Goal: Information Seeking & Learning: Check status

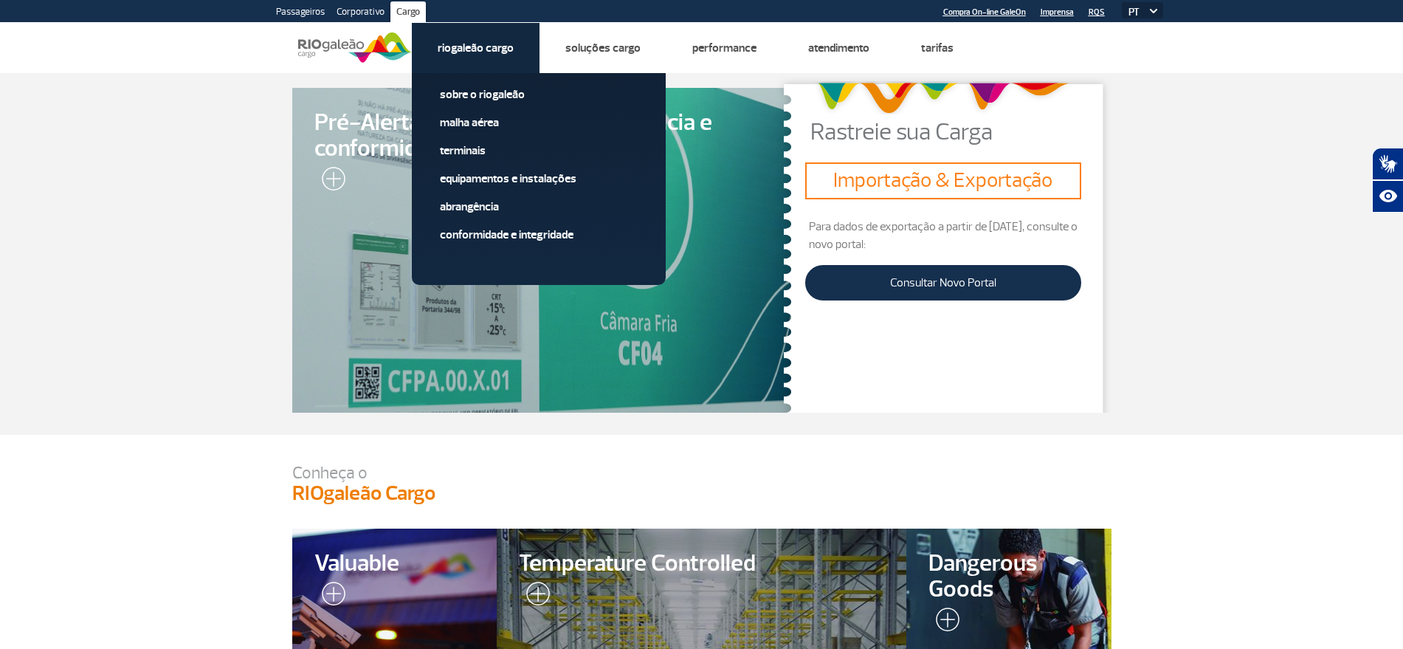
click at [494, 48] on link "Riogaleão Cargo" at bounding box center [476, 48] width 76 height 15
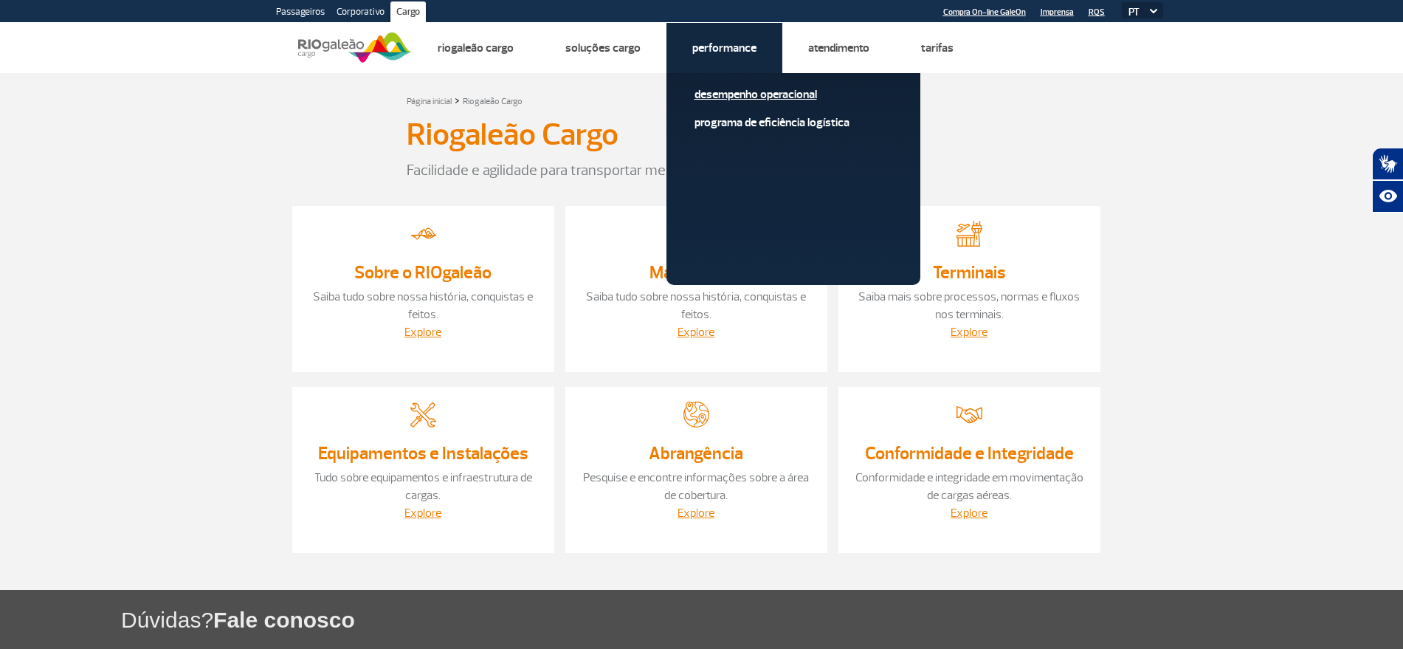
click at [760, 97] on link "Desempenho Operacional" at bounding box center [794, 94] width 198 height 16
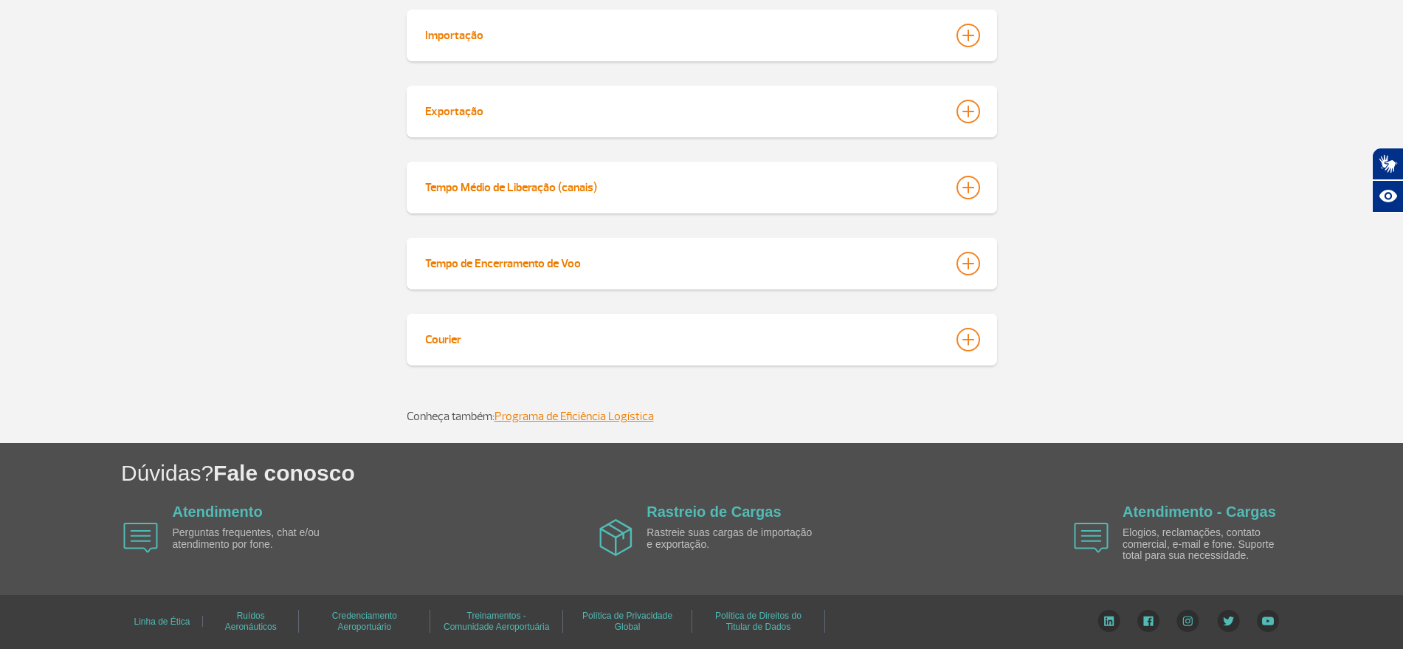
scroll to position [189, 0]
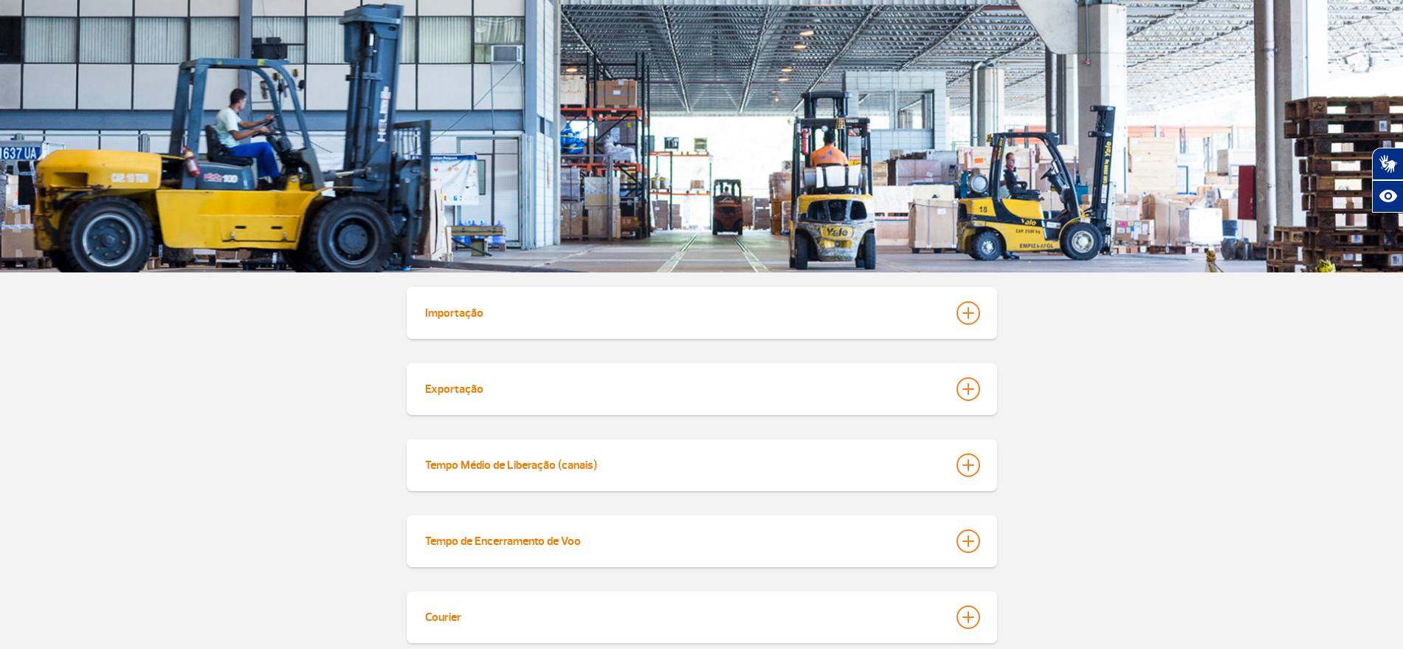
click at [916, 448] on button "Tempo Médio de Liberação (canais)" at bounding box center [701, 465] width 555 height 34
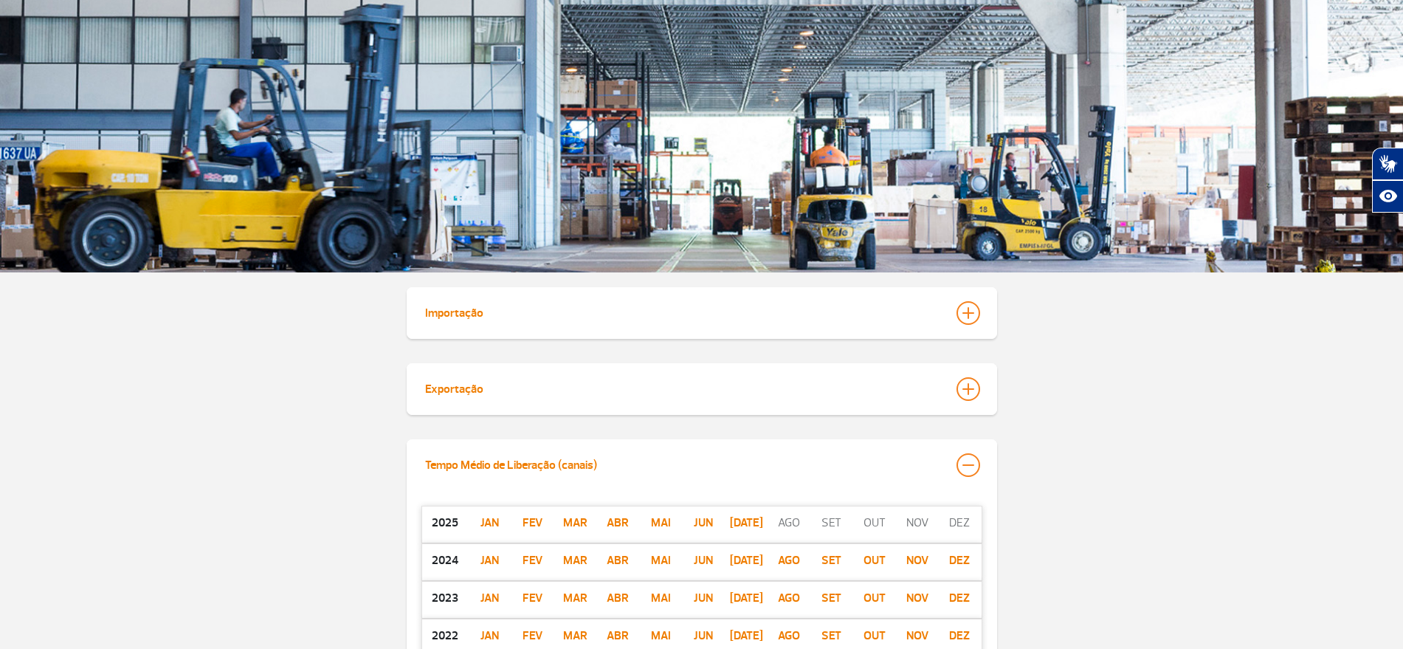
scroll to position [467, 0]
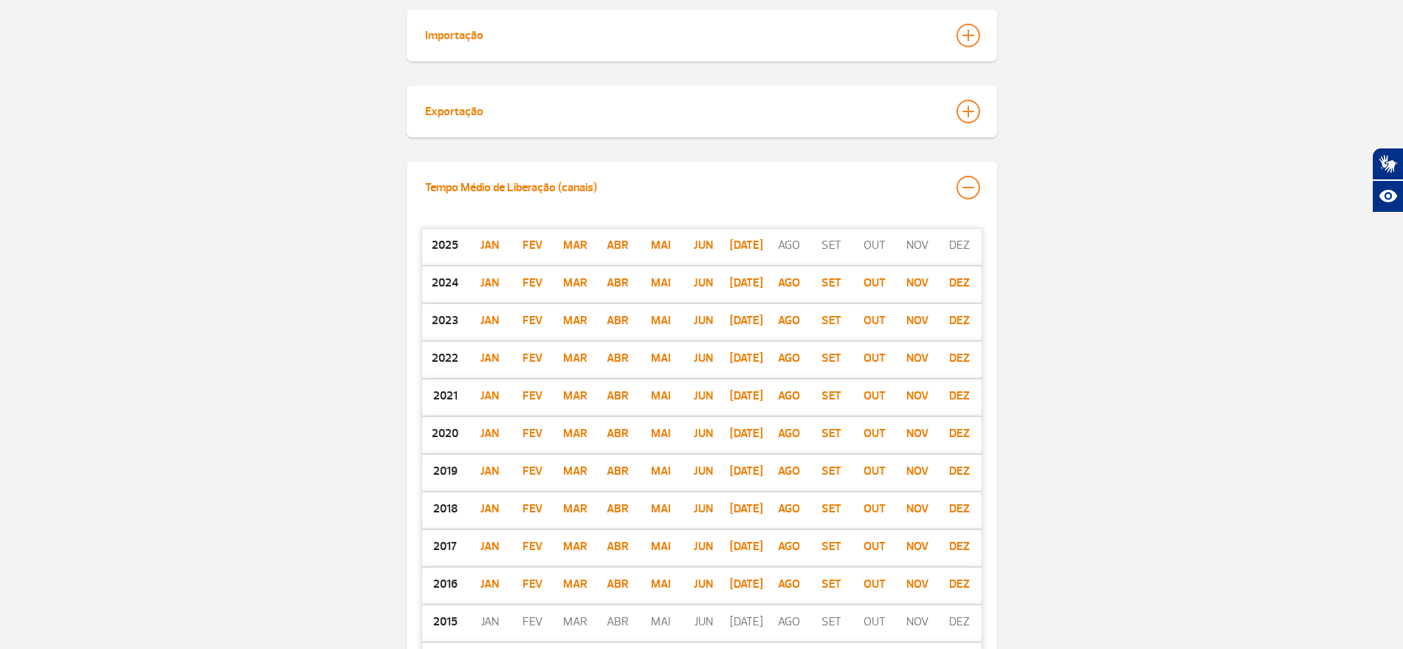
click at [706, 283] on p "Jun" at bounding box center [703, 283] width 43 height 18
click at [745, 243] on p "[DATE]" at bounding box center [746, 245] width 43 height 18
click at [973, 191] on div at bounding box center [969, 188] width 24 height 24
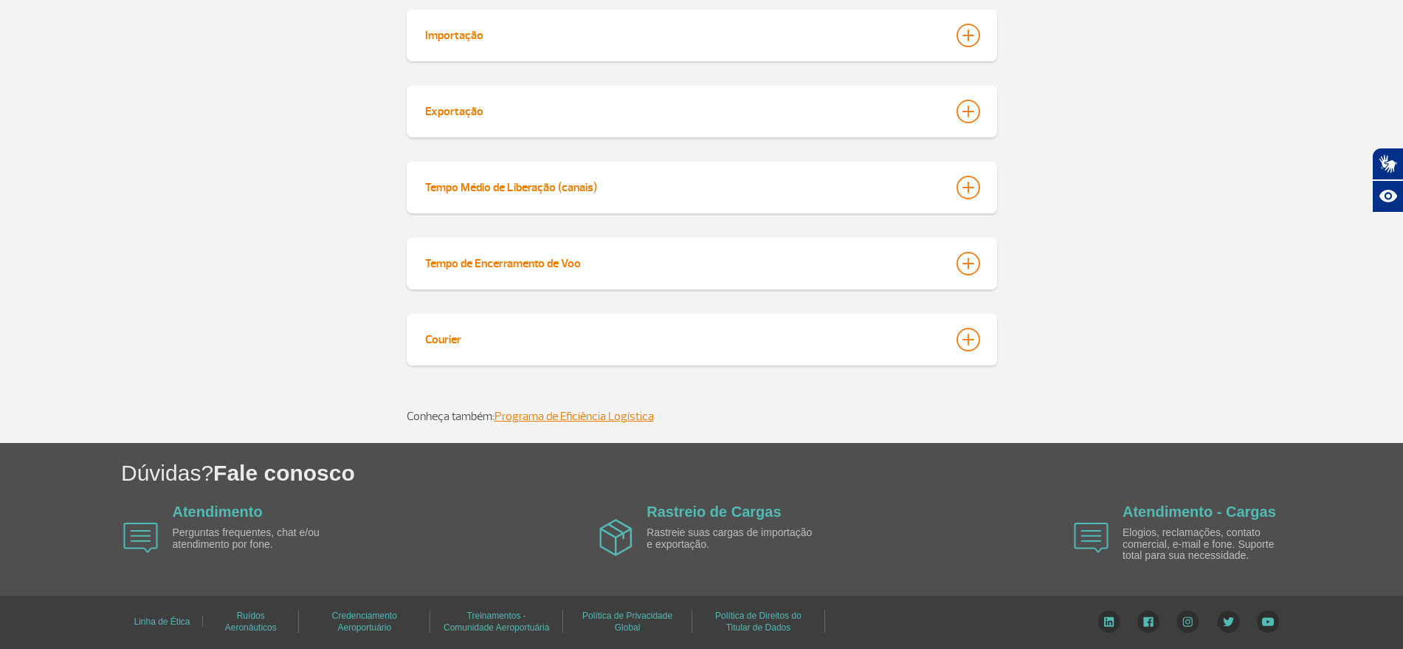
click at [969, 264] on div at bounding box center [969, 264] width 24 height 24
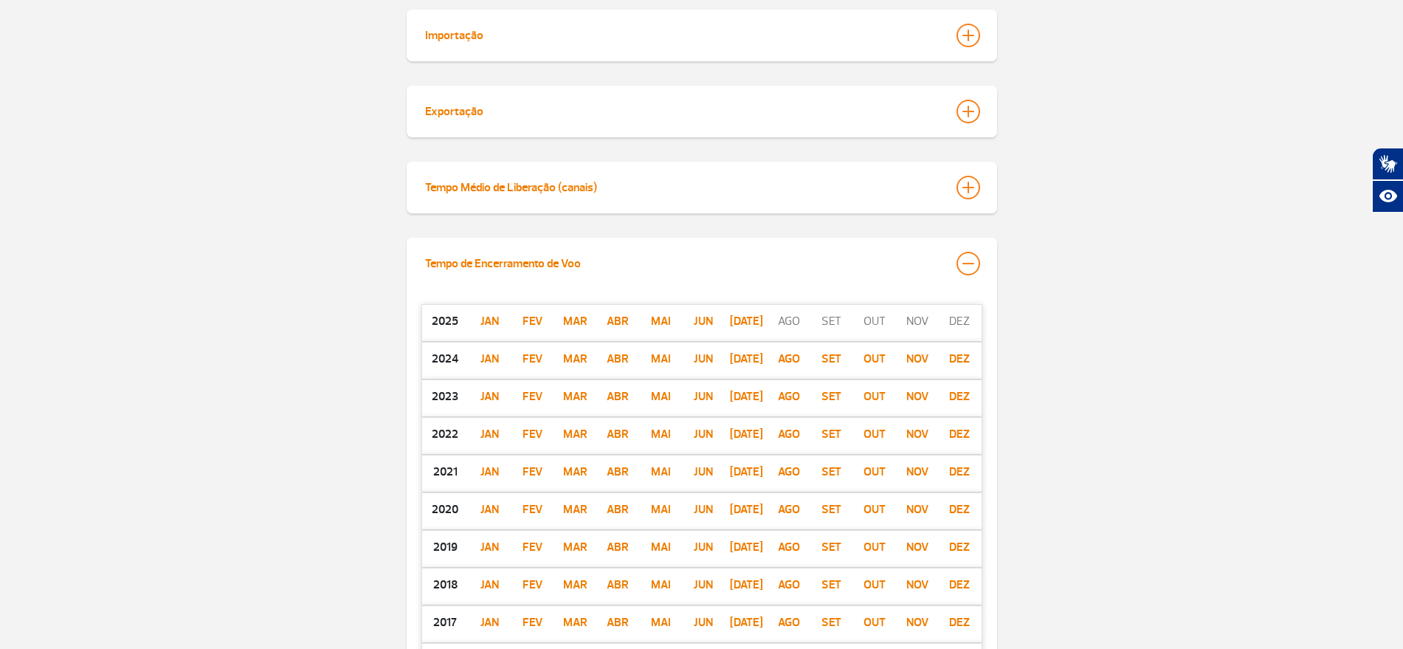
click at [746, 325] on p "[DATE]" at bounding box center [746, 321] width 43 height 18
click at [977, 263] on div at bounding box center [969, 264] width 24 height 24
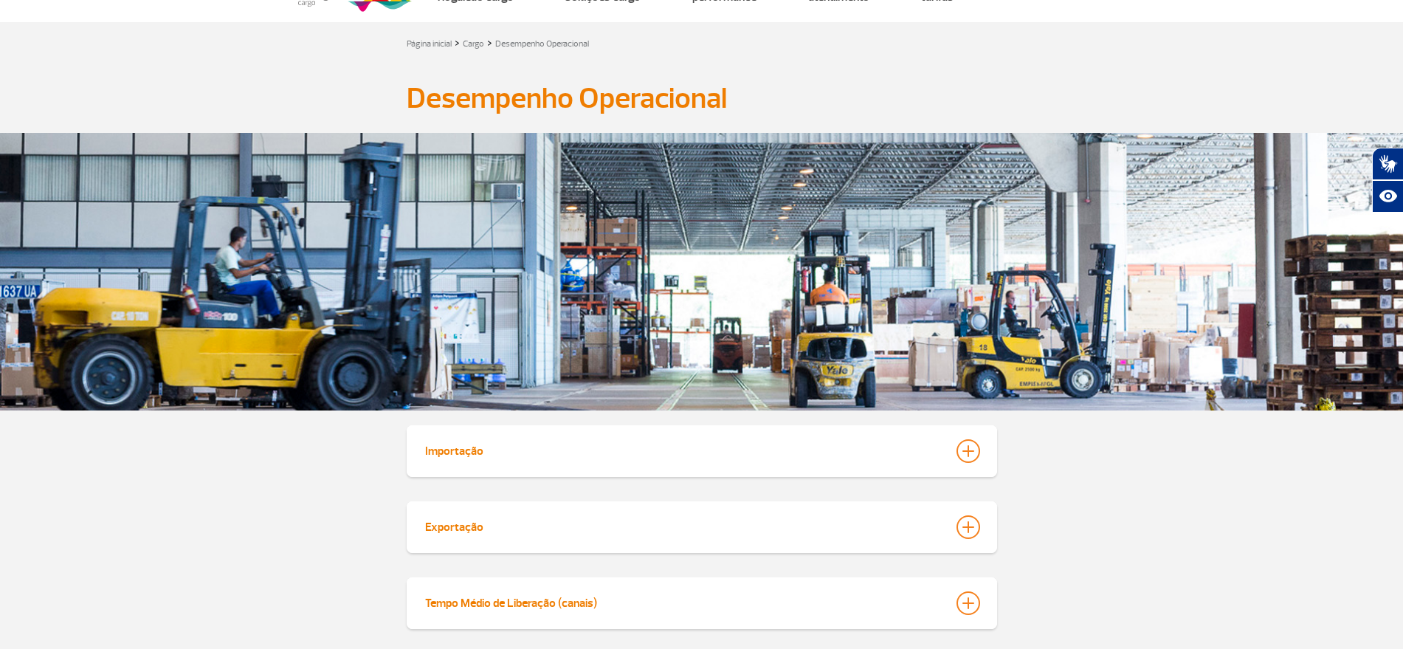
scroll to position [0, 0]
